Goal: Communication & Community: Answer question/provide support

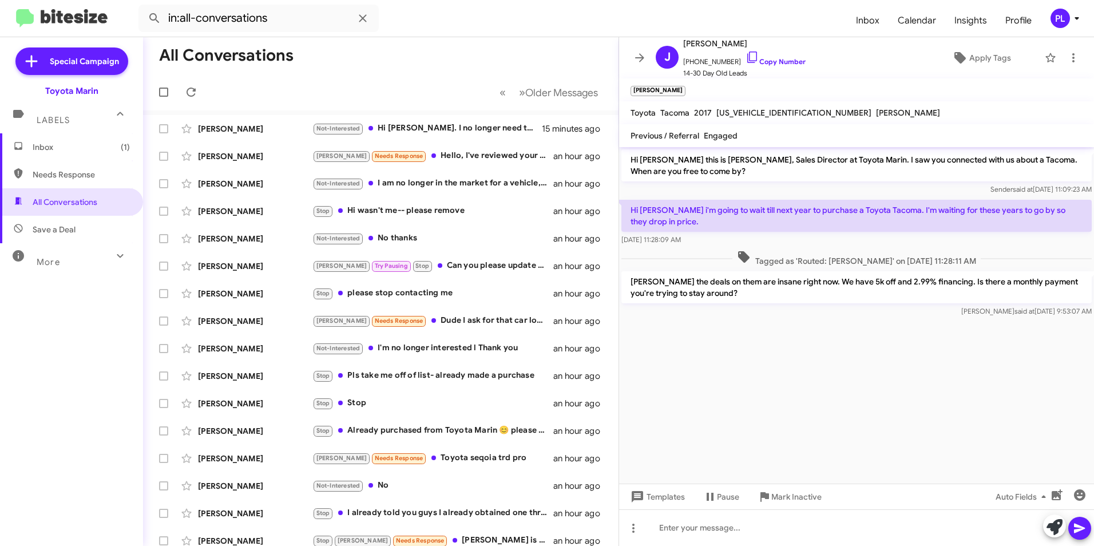
drag, startPoint x: 80, startPoint y: 156, endPoint x: 104, endPoint y: 151, distance: 25.1
click at [80, 155] on span "Inbox (1)" at bounding box center [71, 146] width 143 height 27
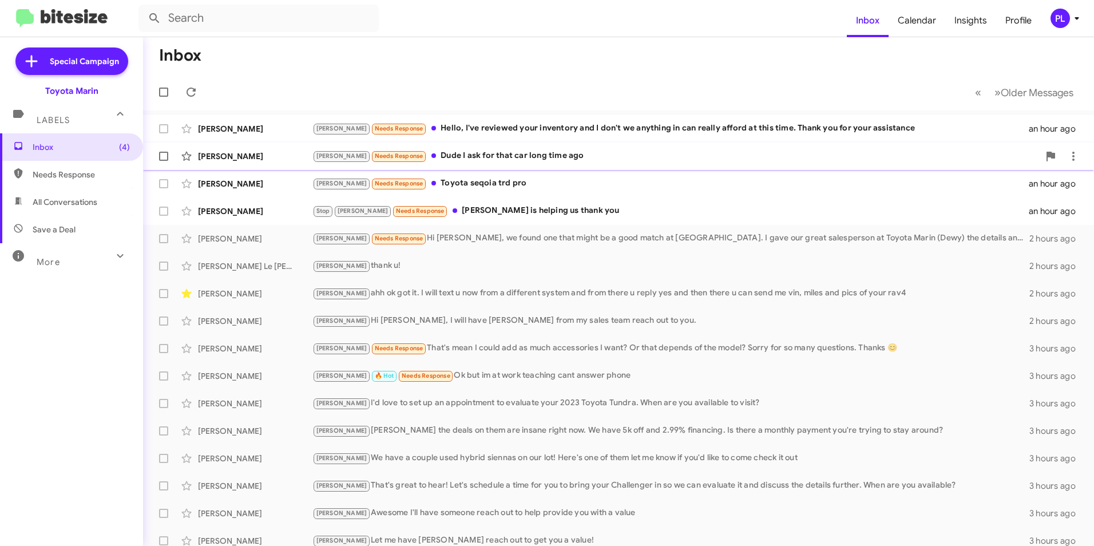
click at [482, 162] on div "Alex Needs Response Dude I ask for that car long time ago" at bounding box center [675, 155] width 727 height 13
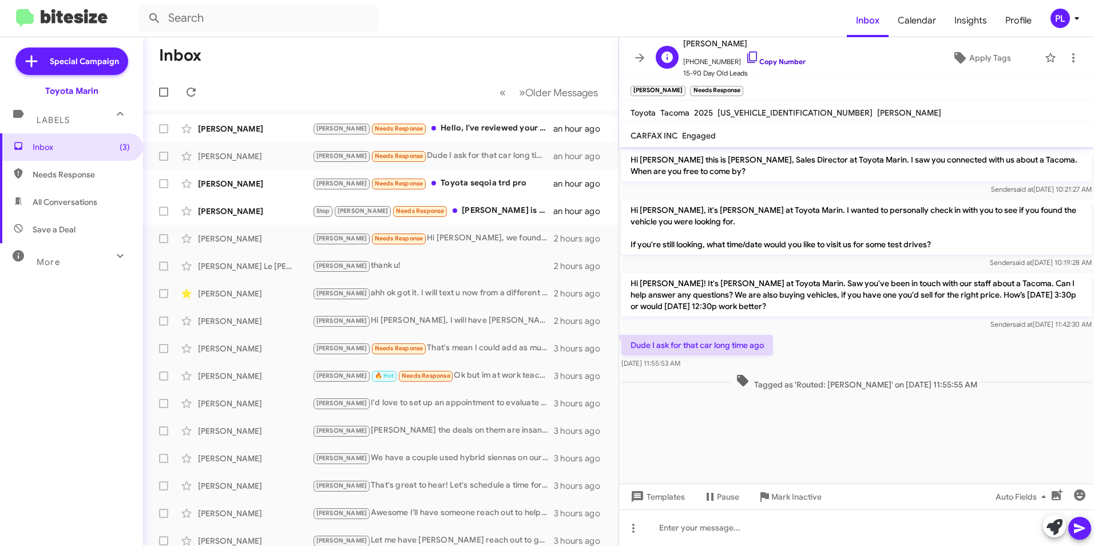
click at [746, 53] on icon at bounding box center [753, 57] width 14 height 14
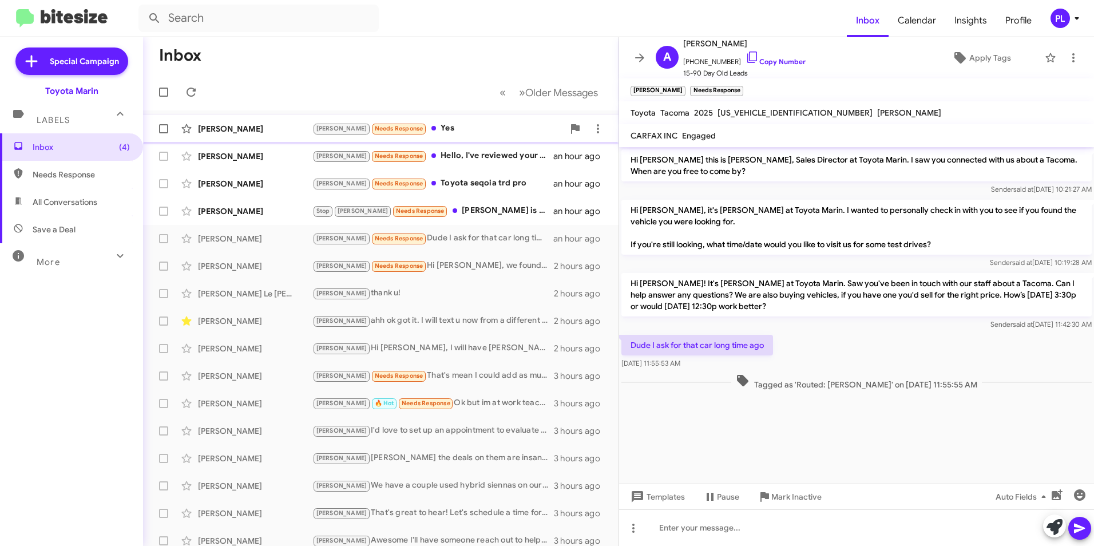
click at [231, 133] on div "[PERSON_NAME]" at bounding box center [255, 128] width 114 height 11
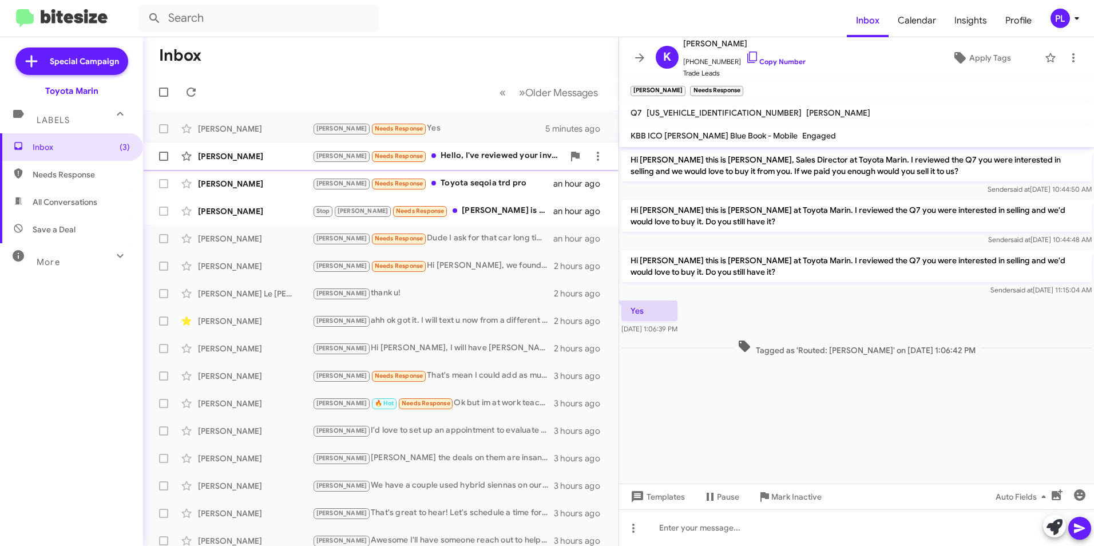
drag, startPoint x: 500, startPoint y: 169, endPoint x: 500, endPoint y: 157, distance: 11.4
click at [500, 164] on span "Ramon Smith Alex Needs Response Hello, I've reviewed your inventory and I don't…" at bounding box center [381, 156] width 476 height 27
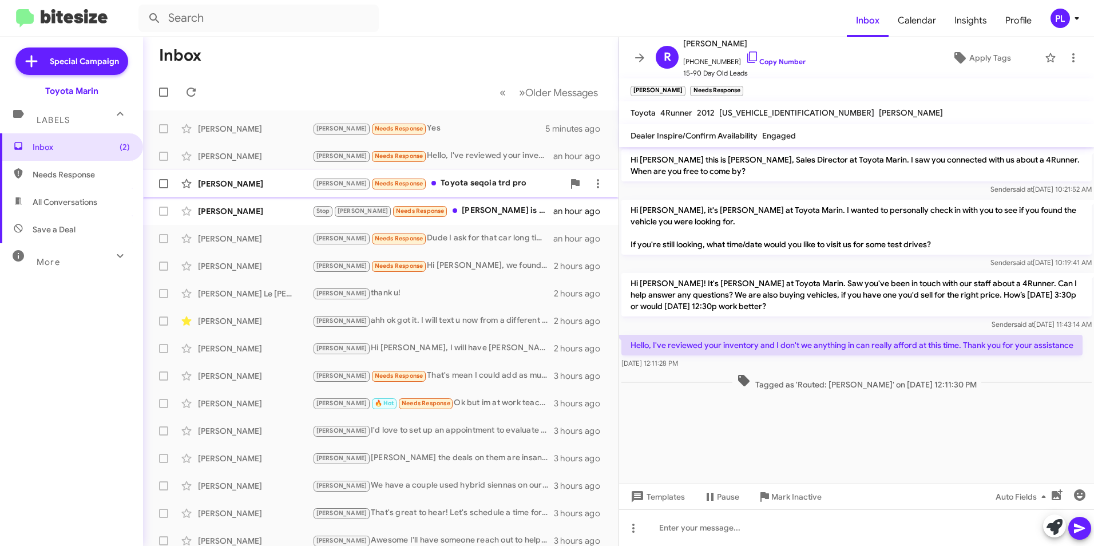
click at [470, 186] on div "Alex Needs Response Toyota seqoia trd pro" at bounding box center [437, 183] width 251 height 13
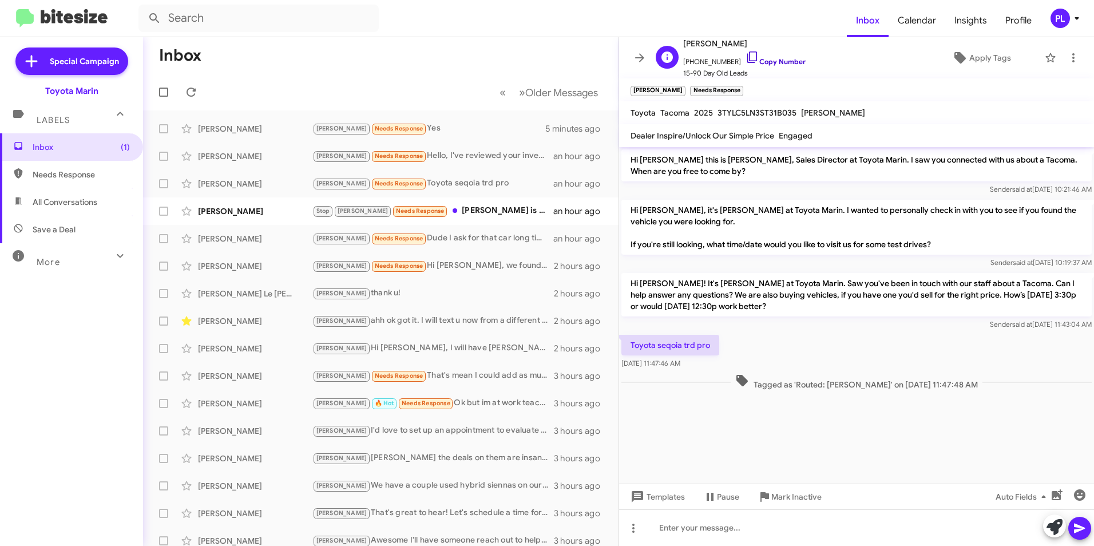
click at [746, 57] on icon at bounding box center [753, 57] width 14 height 14
click at [688, 528] on div at bounding box center [856, 527] width 475 height 37
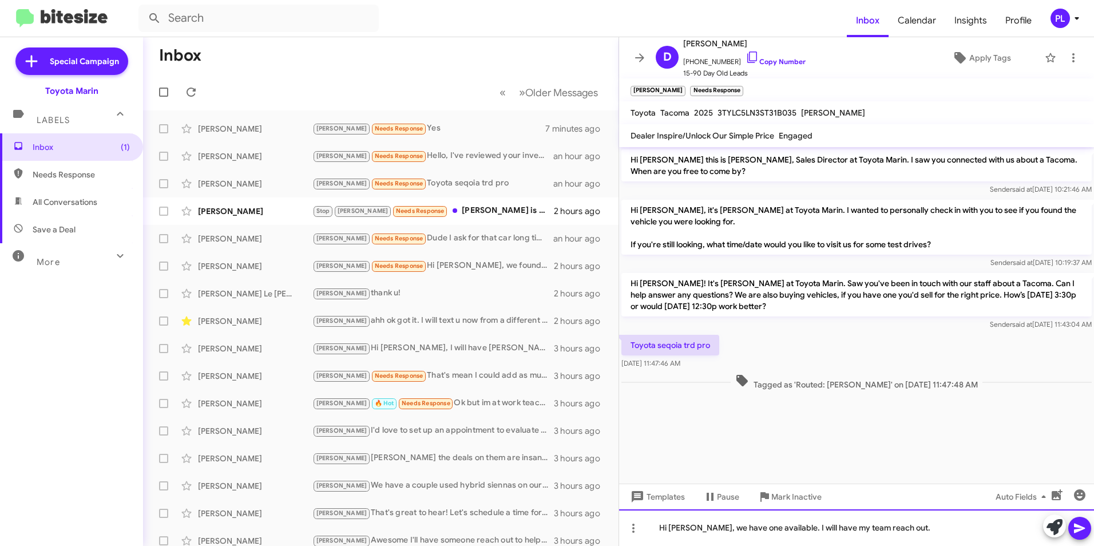
click at [900, 523] on div "Hi David, we have one available. I will have my team reach out." at bounding box center [856, 527] width 475 height 37
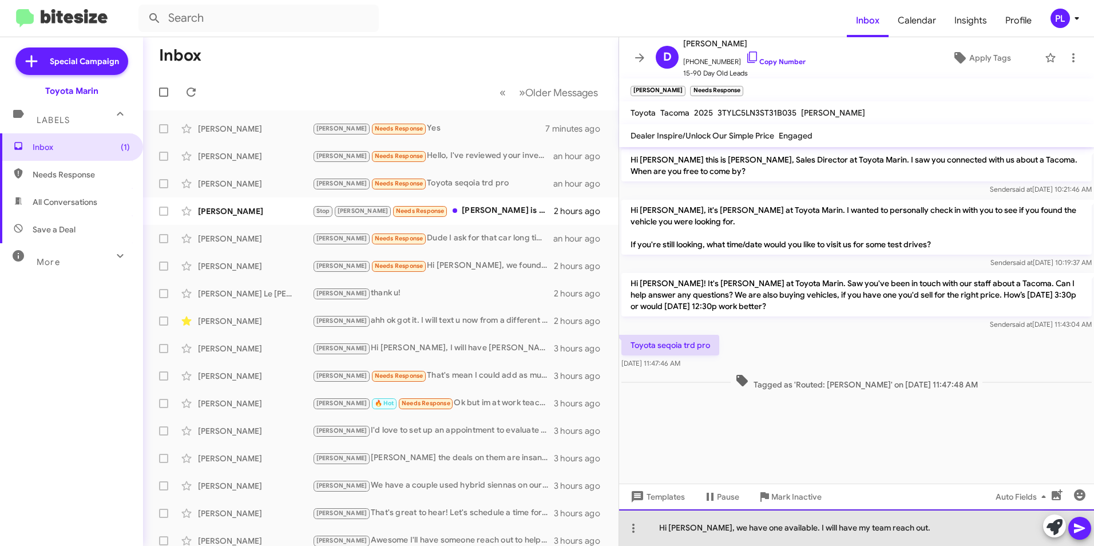
click at [852, 533] on div "Hi David, we have one available. I will have my team reach out." at bounding box center [856, 527] width 475 height 37
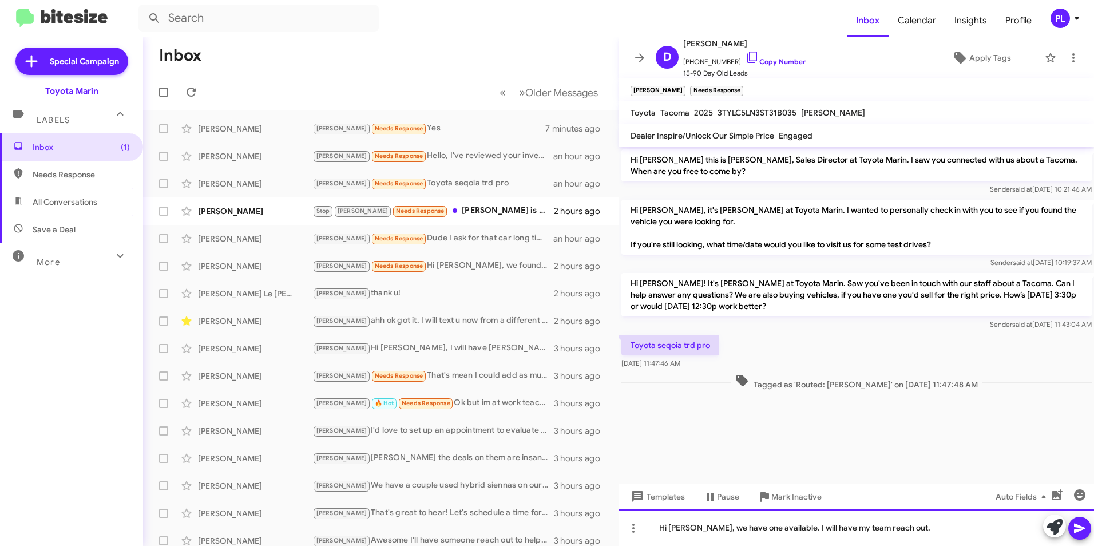
click at [846, 529] on div "Hi David, we have one available. I will have my team reach out." at bounding box center [856, 527] width 475 height 37
click at [828, 529] on div "Hi David, we have one available. I will have my team reach out." at bounding box center [856, 527] width 475 height 37
click at [822, 529] on div "Hi David, we have one available. I will have my team reach out." at bounding box center [856, 527] width 475 height 37
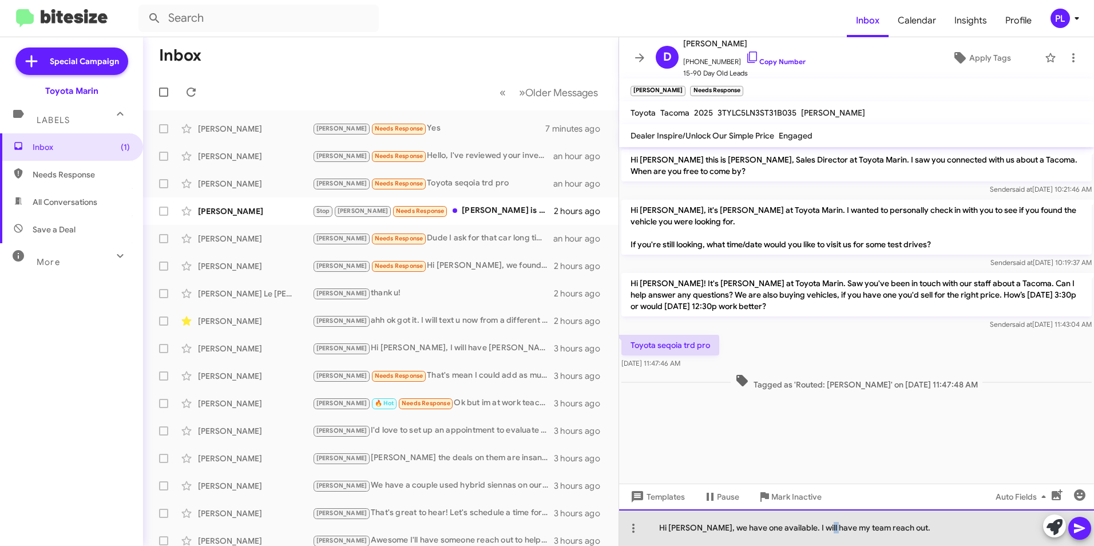
click at [822, 529] on div "Hi David, we have one available. I will have my team reach out." at bounding box center [856, 527] width 475 height 37
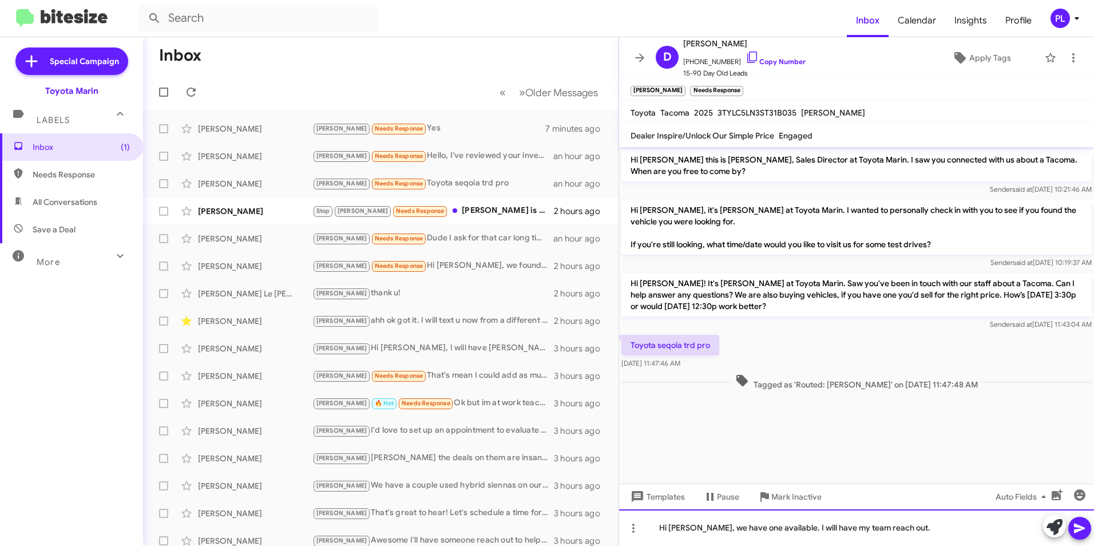
click at [916, 527] on div "Hi David, we have one available. I will have my team reach out." at bounding box center [856, 527] width 475 height 37
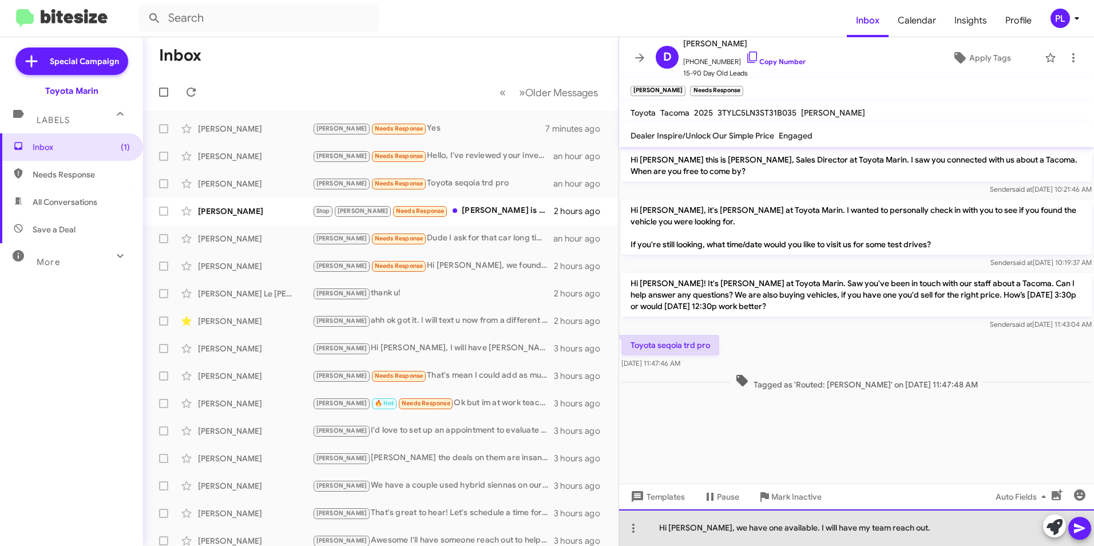
click at [815, 529] on div "Hi David, we have one available. I will have my team reach out." at bounding box center [856, 527] width 475 height 37
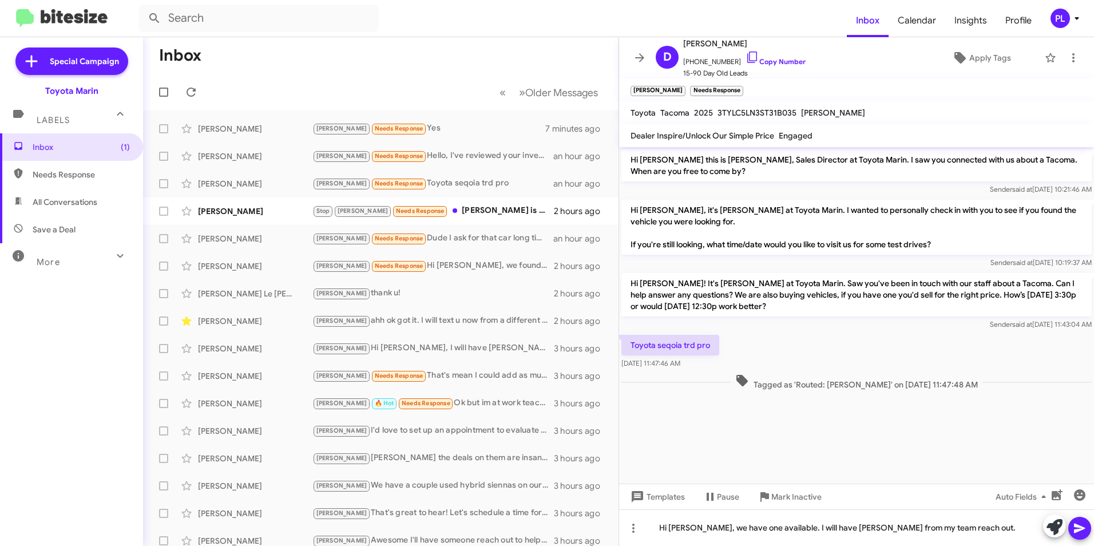
click at [1086, 529] on icon at bounding box center [1080, 528] width 14 height 14
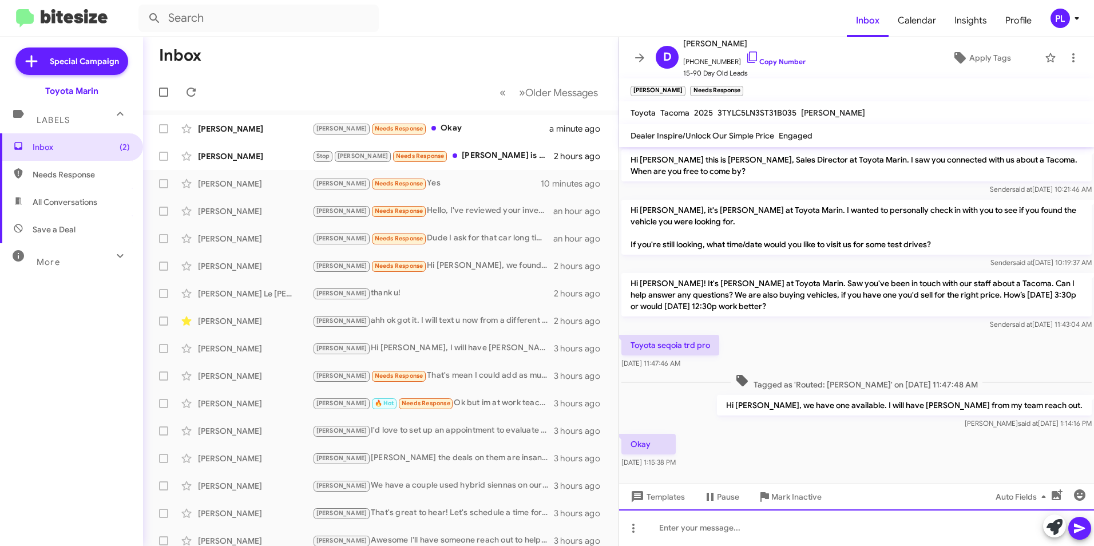
scroll to position [7, 0]
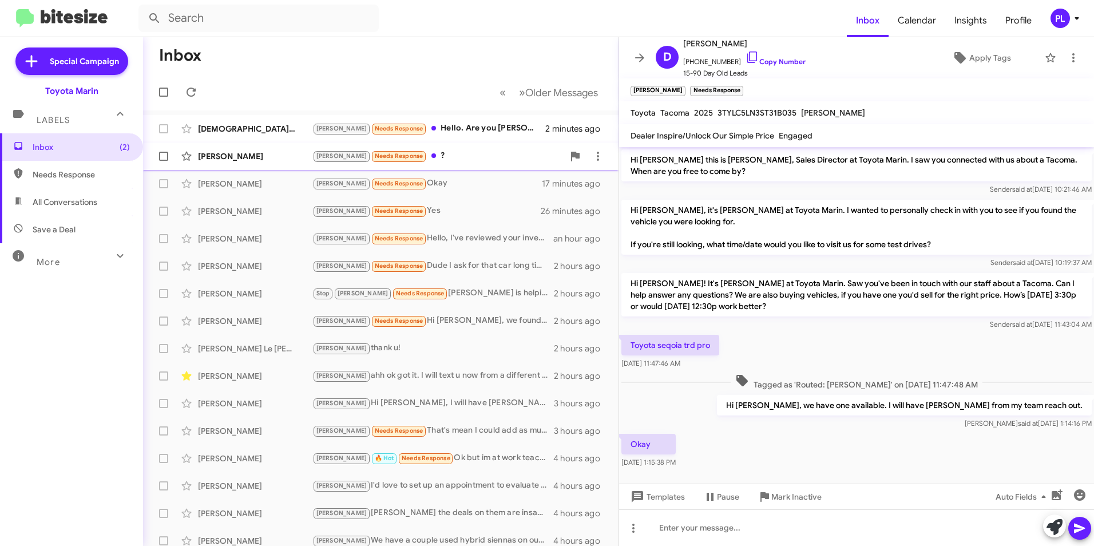
click at [425, 155] on div "[PERSON_NAME] Needs Response ?" at bounding box center [437, 155] width 251 height 13
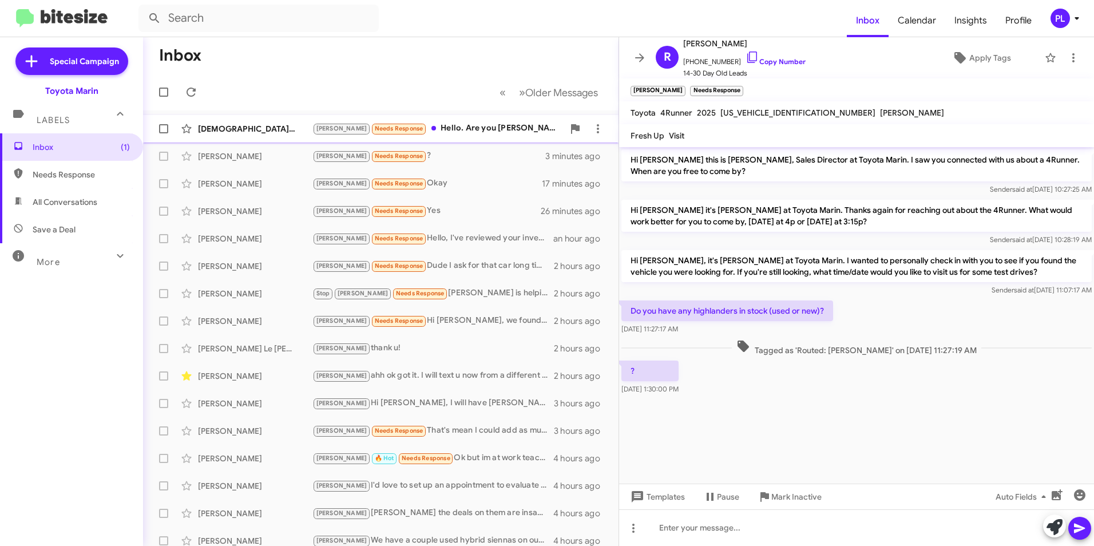
click at [512, 126] on div "[PERSON_NAME] Needs Response Hello. Are you [PERSON_NAME]'s supervisor?" at bounding box center [437, 128] width 251 height 13
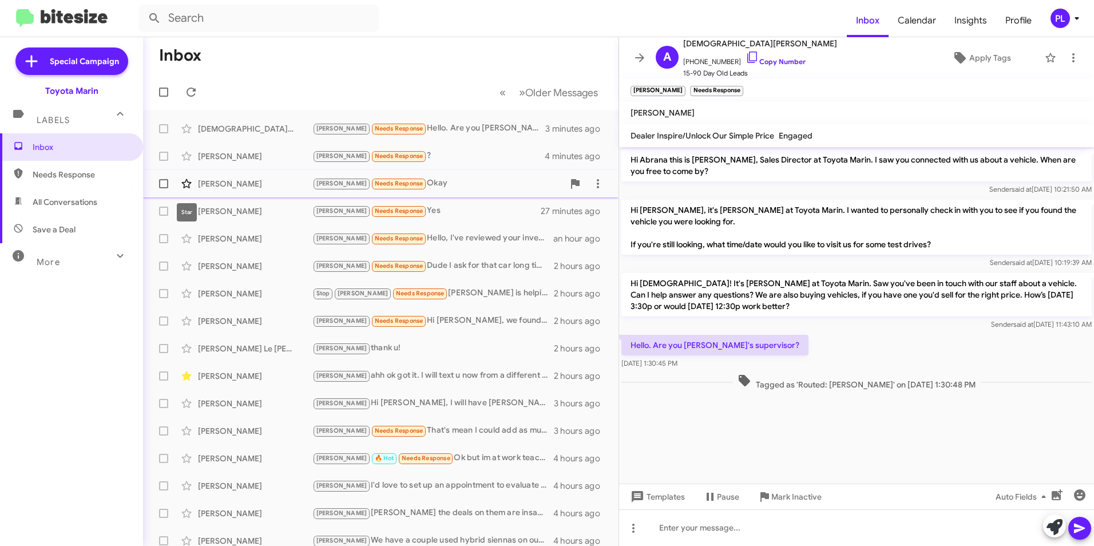
click at [190, 179] on icon at bounding box center [187, 184] width 14 height 14
click at [452, 189] on div "[PERSON_NAME] Needs Response Okay" at bounding box center [437, 183] width 251 height 13
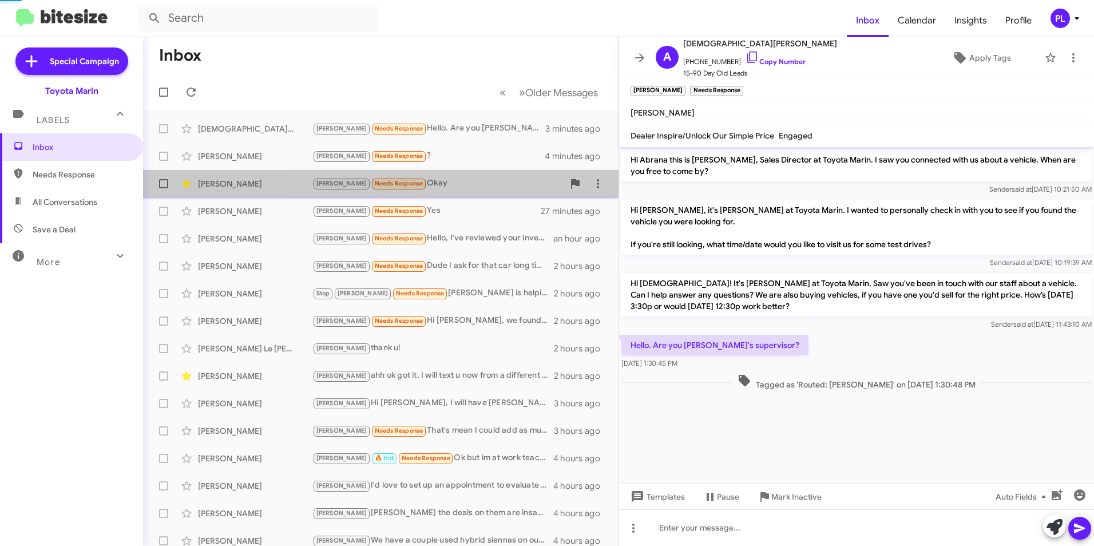
scroll to position [7, 0]
